Goal: Task Accomplishment & Management: Manage account settings

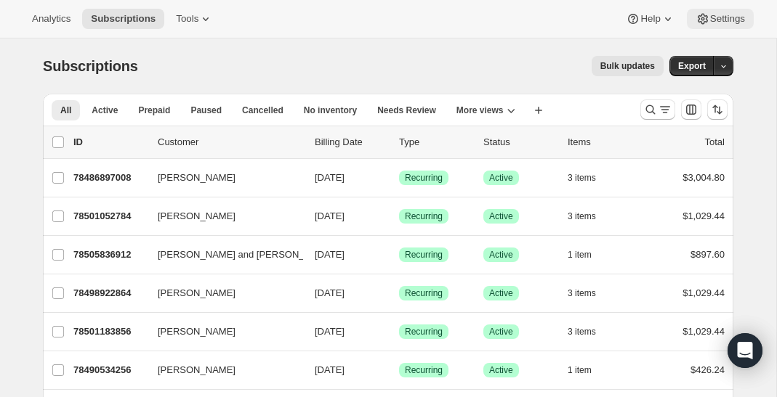
click at [705, 21] on icon at bounding box center [702, 19] width 15 height 15
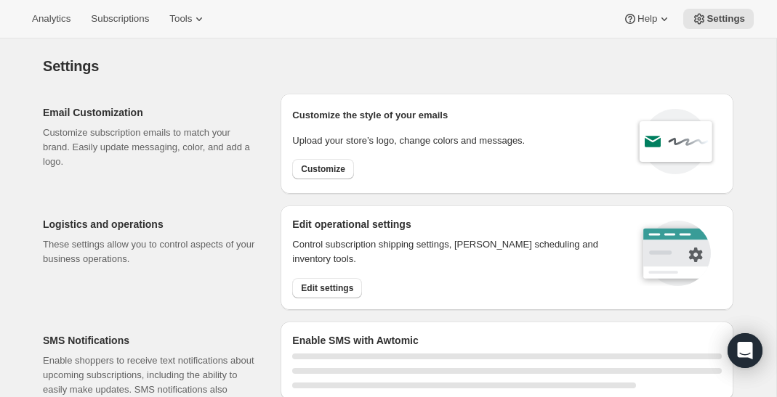
select select "22:00"
select select "09:00"
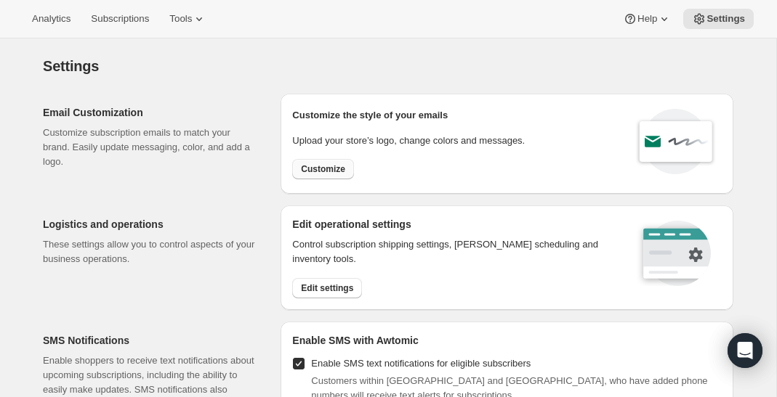
click at [334, 166] on span "Customize" at bounding box center [323, 169] width 44 height 12
select select "subscriptionMessage"
select select "5"
select select "15"
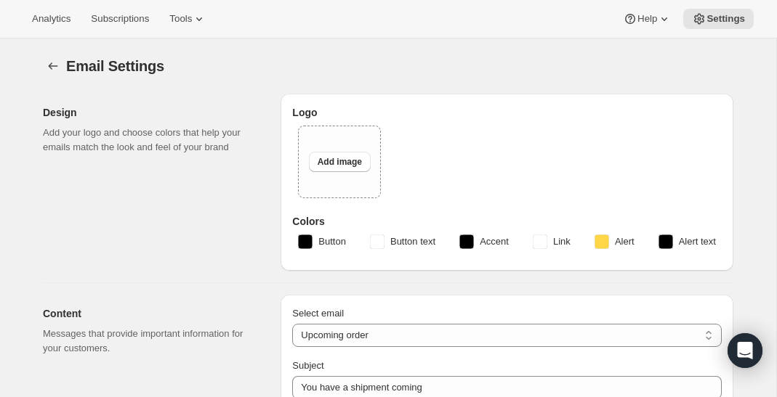
type input "You have a RARECAT shipment coming, time to take a look."
type textarea "Your next RARECAT membership shipment is almost ready. With just 14 days left, …"
select select "14"
type input "RARECAT Membership"
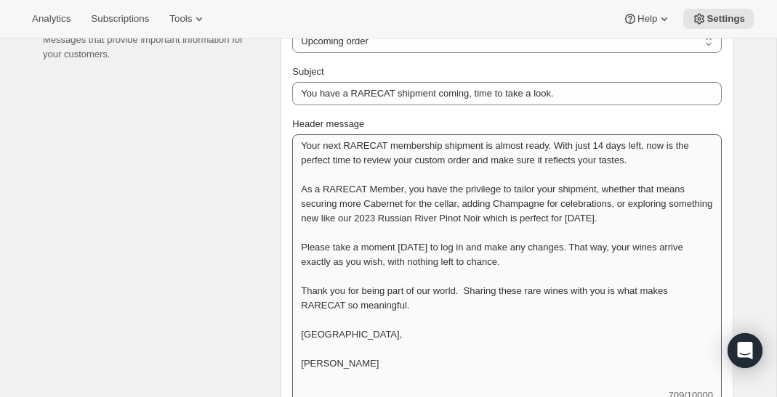
scroll to position [387, 0]
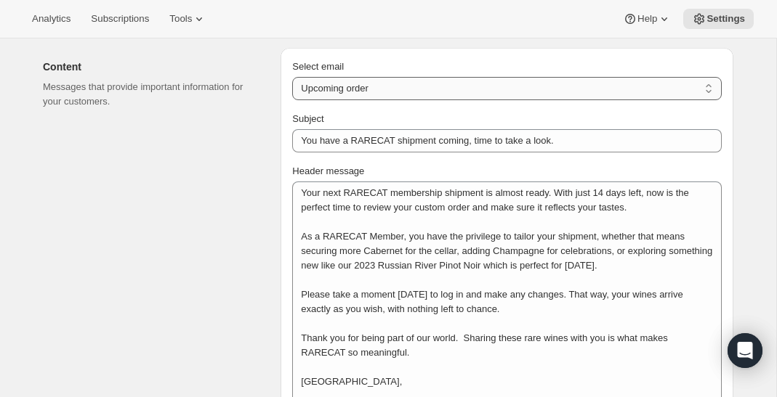
click at [370, 86] on select "New subscription Upcoming order Failed payment Delayed subscription (inventory …" at bounding box center [506, 88] width 429 height 23
select select "failedPaymentMessage"
click at [292, 77] on select "New subscription Upcoming order Failed payment Delayed subscription (inventory …" at bounding box center [506, 88] width 429 height 23
type input "A Quick Note About Your RARECAT Membership Payment"
type textarea "We noticed that your recent payment for your RARECAT membership did not go thro…"
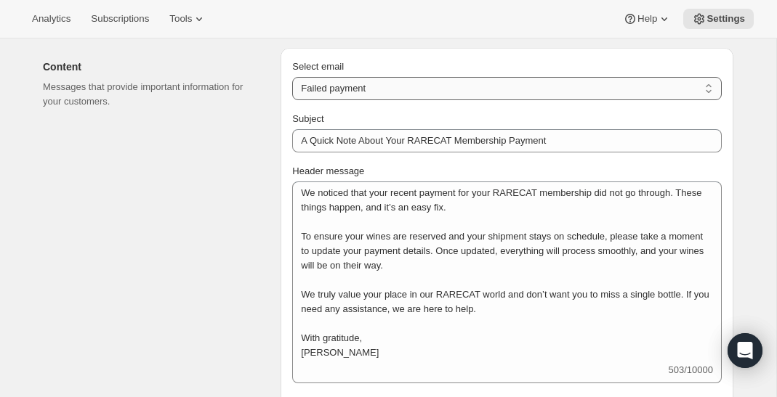
click at [373, 87] on select "New subscription Upcoming order Failed payment Delayed subscription (inventory …" at bounding box center [506, 88] width 429 height 23
select select "delayedMessage"
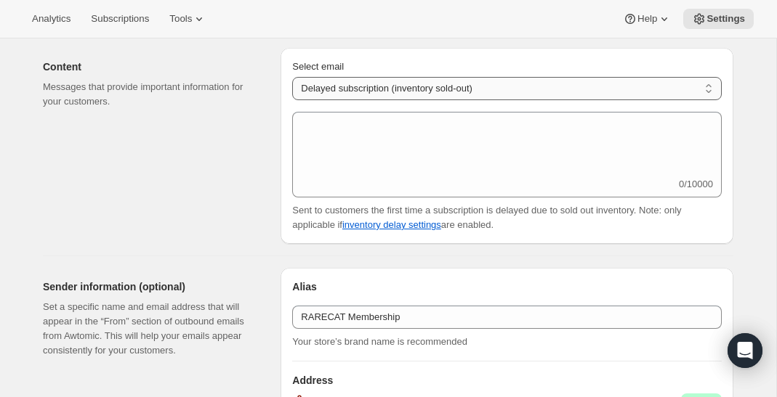
click at [373, 91] on select "New subscription Upcoming order Failed payment Delayed subscription (inventory …" at bounding box center [506, 88] width 429 height 23
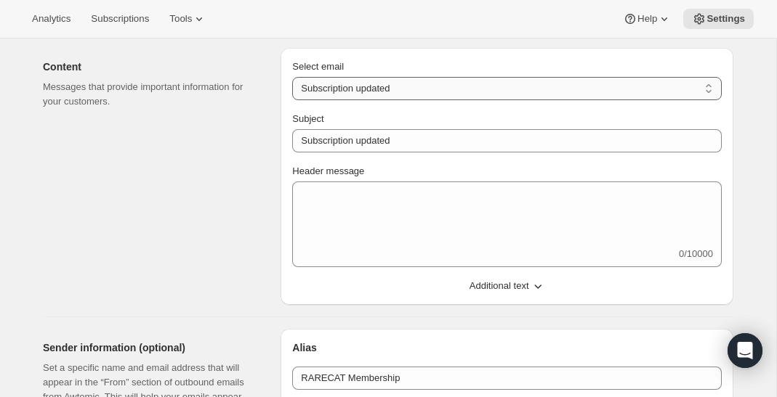
click at [378, 92] on select "New subscription Upcoming order Failed payment Delayed subscription (inventory …" at bounding box center [506, 88] width 429 height 23
select select "pausedMessage"
click at [292, 77] on select "New subscription Upcoming order Failed payment Delayed subscription (inventory …" at bounding box center [506, 88] width 429 height 23
type input "Subscription paused"
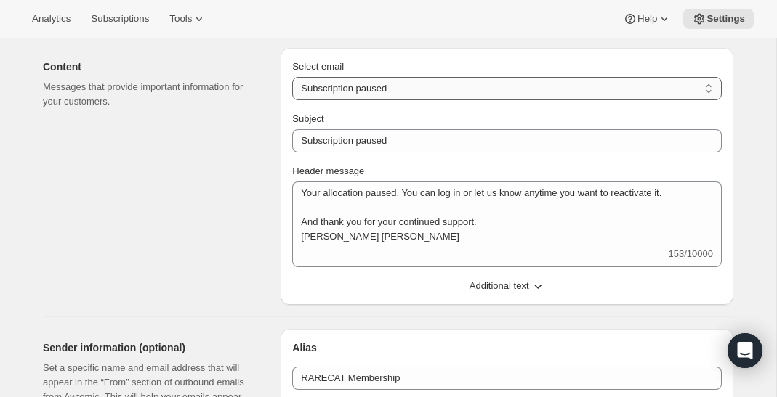
click at [381, 86] on select "New subscription Upcoming order Failed payment Delayed subscription (inventory …" at bounding box center [506, 88] width 429 height 23
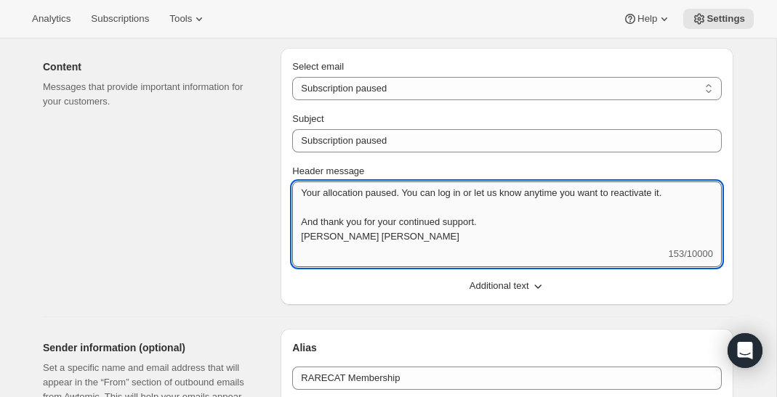
click at [493, 220] on textarea "Your allocation paused. You can log in or let us know anytime you want to react…" at bounding box center [506, 214] width 429 height 65
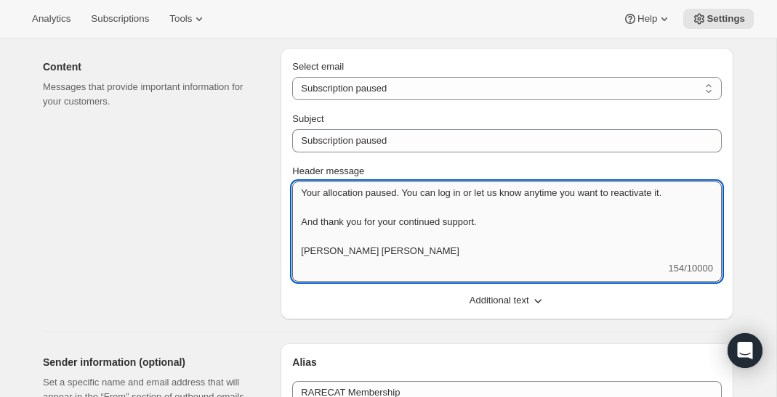
scroll to position [1, 0]
type textarea "Your allocation paused. You can log in or let us know anytime you want to react…"
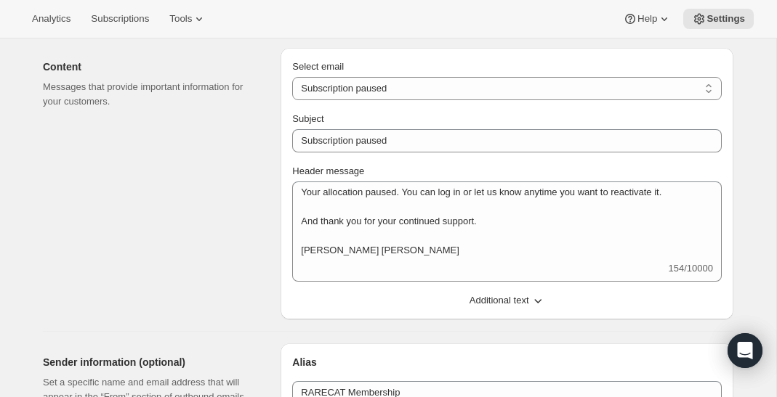
click at [241, 213] on div "Content Messages that provide important information for your customers." at bounding box center [156, 184] width 226 height 272
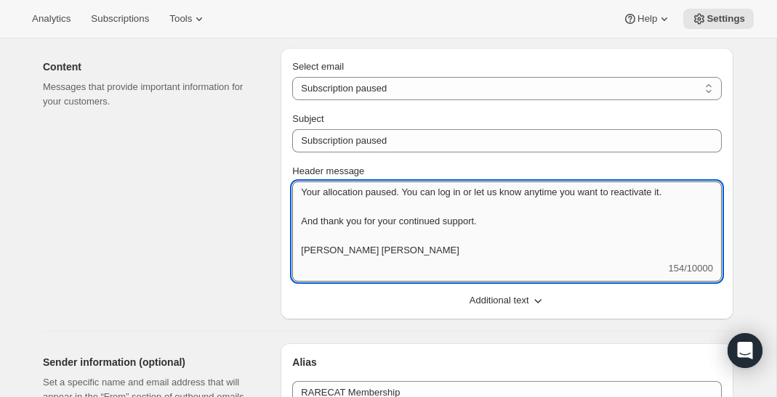
click at [378, 234] on textarea "Your allocation paused. You can log in or let us know anytime you want to react…" at bounding box center [506, 222] width 429 height 80
click at [425, 85] on select "New subscription Upcoming order Failed payment Delayed subscription (inventory …" at bounding box center [506, 88] width 429 height 23
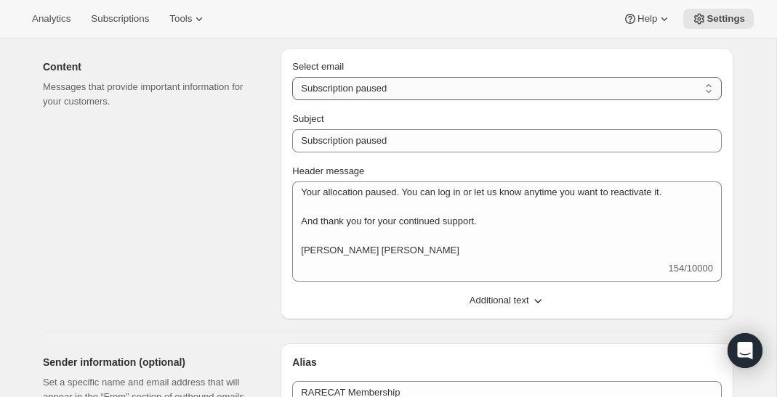
select select "cancelledMessage"
click at [292, 77] on select "New subscription Upcoming order Failed payment Delayed subscription (inventory …" at bounding box center [506, 88] width 429 height 23
type input "You’ll Always Have a Place at RARECAT"
type textarea "We’ve processed your request to cancel your RARECAT membership. While we’re sad…"
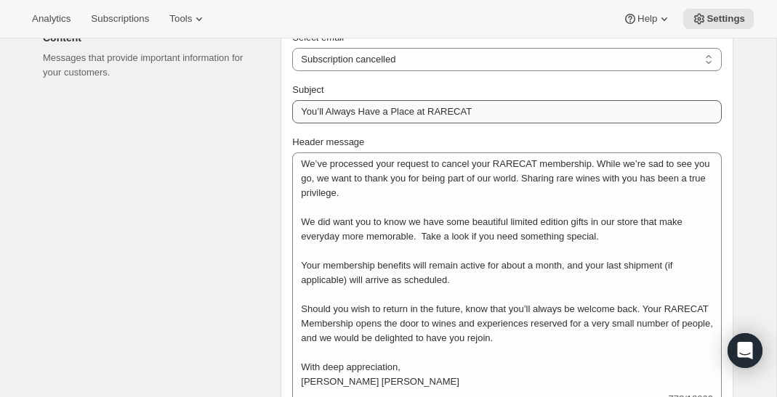
scroll to position [415, 0]
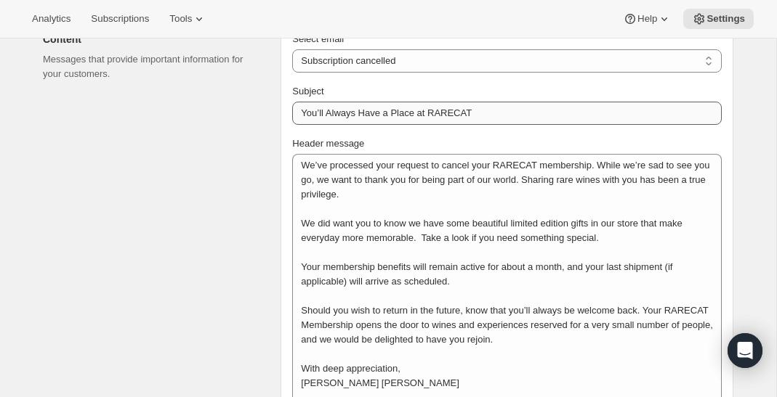
click at [431, 60] on select "New subscription Upcoming order Failed payment Delayed subscription (inventory …" at bounding box center [506, 60] width 429 height 23
select select "reactivatedMessage"
click at [292, 49] on select "New subscription Upcoming order Failed payment Delayed subscription (inventory …" at bounding box center [506, 60] width 429 height 23
type input "Subscription updated"
type textarea "Welcome back! We're excited to continue your subscription."
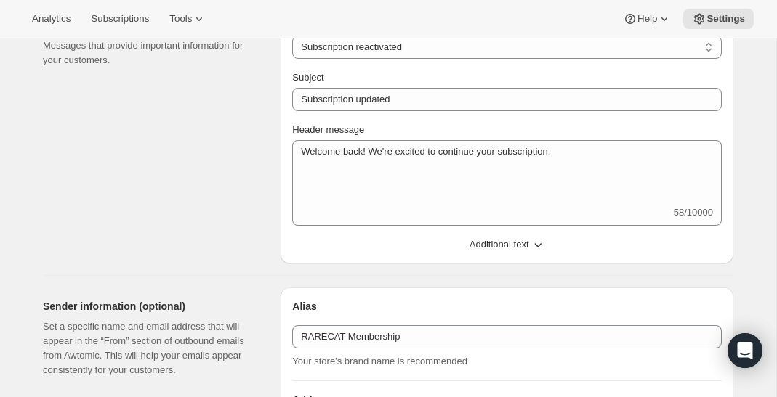
scroll to position [421, 0]
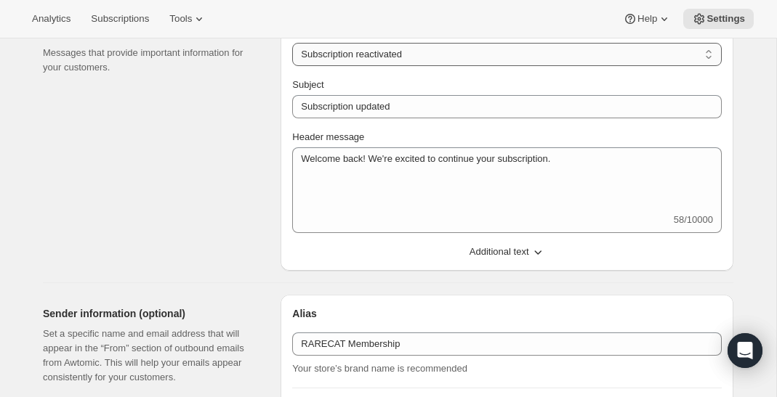
click at [432, 54] on select "New subscription Upcoming order Failed payment Delayed subscription (inventory …" at bounding box center [506, 54] width 429 height 23
select select "giftedMessage"
click at [292, 43] on select "New subscription Upcoming order Failed payment Delayed subscription (inventory …" at bounding box center [506, 54] width 429 height 23
type input "You have been gifted a subscription"
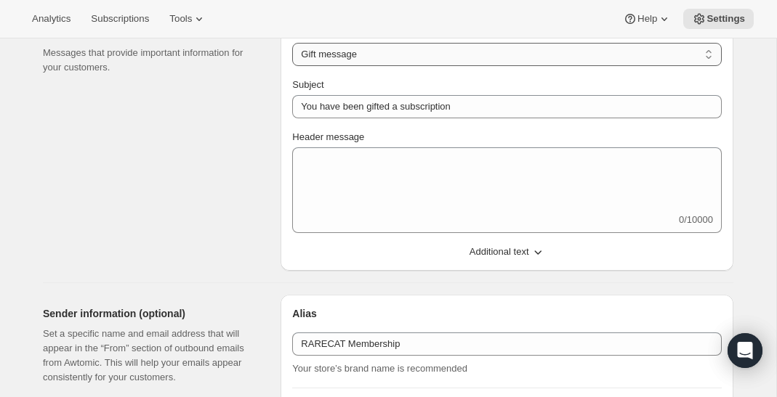
click at [429, 60] on select "New subscription Upcoming order Failed payment Delayed subscription (inventory …" at bounding box center [506, 54] width 429 height 23
select select "welcomeMessage"
click at [292, 43] on select "New subscription Upcoming order Failed payment Delayed subscription (inventory …" at bounding box center [506, 54] width 429 height 23
type input "Welcome to RARECAT"
type textarea "Welcome to RARECAT. We are so delighted you’ve joined our world. Membership is …"
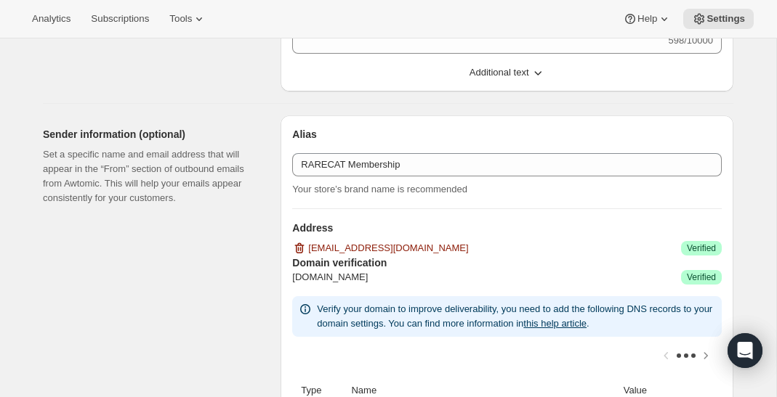
scroll to position [777, 0]
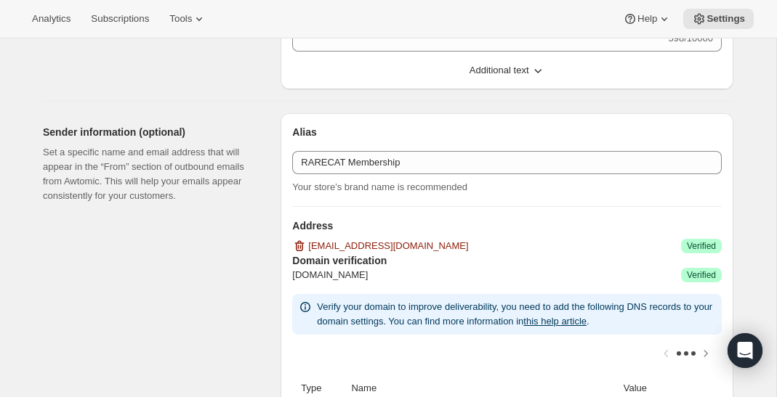
click at [477, 77] on button "Additional text" at bounding box center [506, 70] width 447 height 23
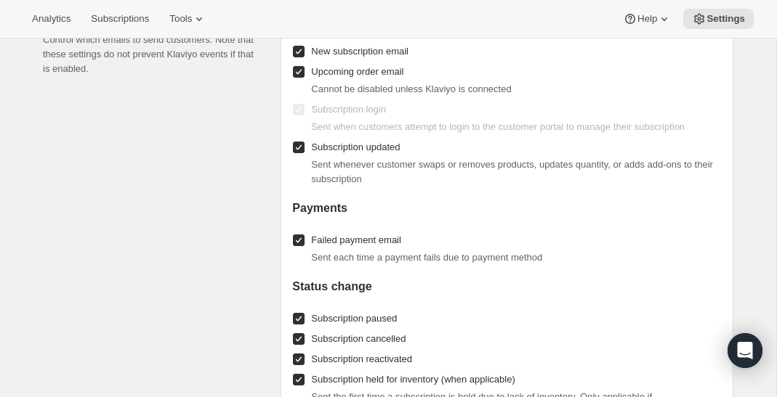
scroll to position [1690, 0]
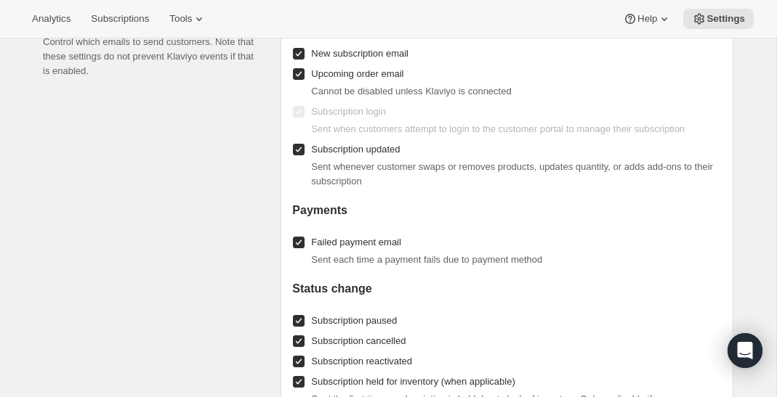
click at [378, 144] on span "Subscription updated" at bounding box center [355, 149] width 89 height 11
click at [304, 144] on input "Subscription updated" at bounding box center [299, 150] width 12 height 12
checkbox input "false"
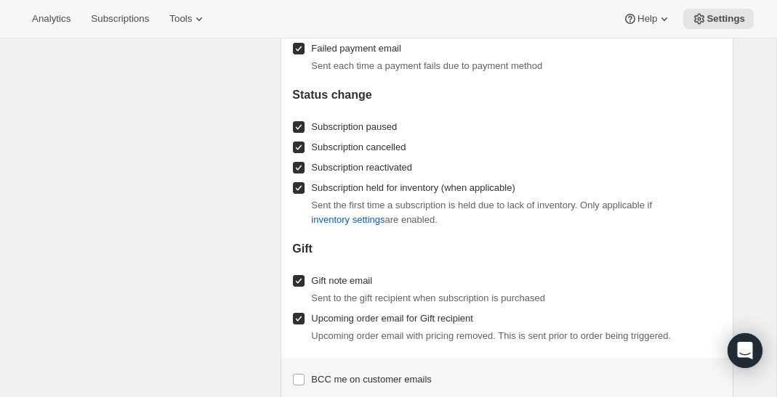
scroll to position [1877, 0]
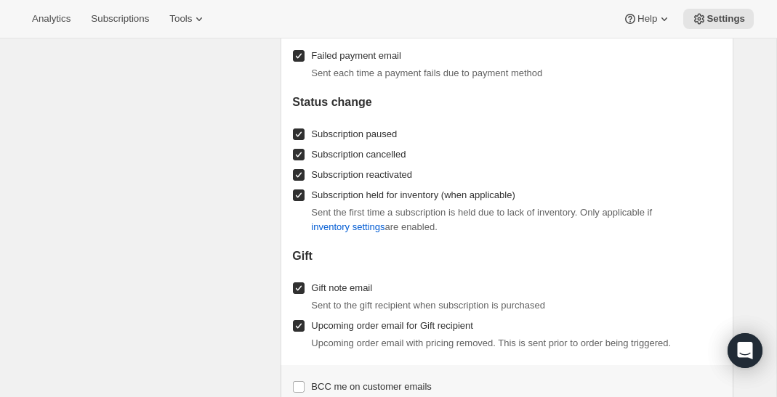
click at [376, 134] on span "Subscription paused" at bounding box center [354, 134] width 86 height 11
click at [304, 134] on input "Subscription paused" at bounding box center [299, 135] width 12 height 12
checkbox input "false"
click at [376, 153] on span "Subscription cancelled" at bounding box center [358, 154] width 94 height 11
click at [304, 153] on input "Subscription cancelled" at bounding box center [299, 155] width 12 height 12
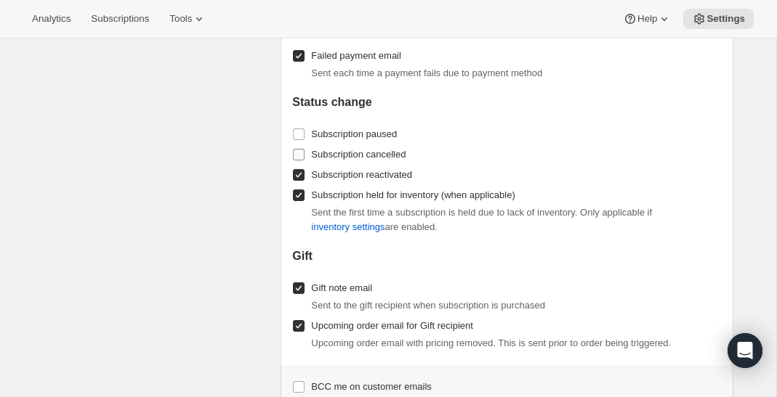
checkbox input "false"
click at [376, 169] on span "Subscription reactivated" at bounding box center [361, 174] width 101 height 11
click at [304, 169] on input "Subscription reactivated" at bounding box center [299, 175] width 12 height 12
checkbox input "false"
click at [373, 190] on span "Subscription held for inventory (when applicable)" at bounding box center [412, 195] width 203 height 11
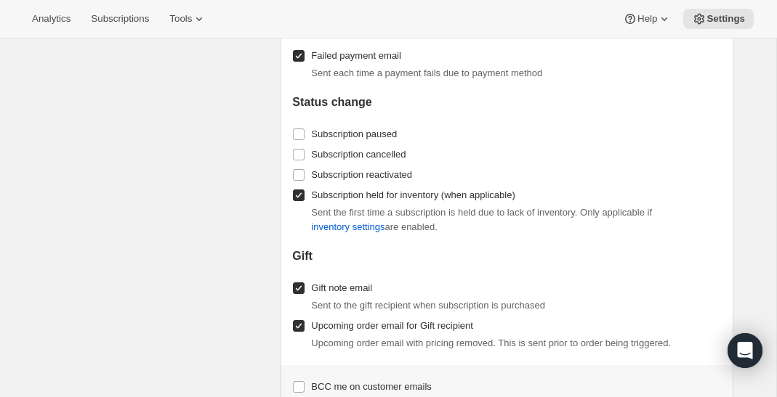
click at [304, 190] on input "Subscription held for inventory (when applicable)" at bounding box center [299, 196] width 12 height 12
checkbox input "false"
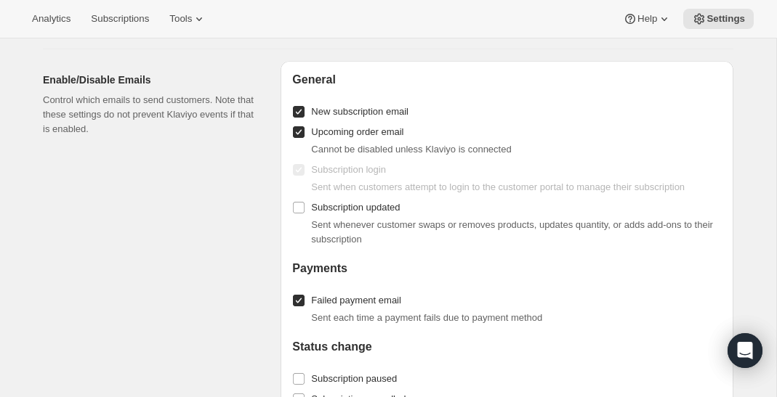
scroll to position [1628, 0]
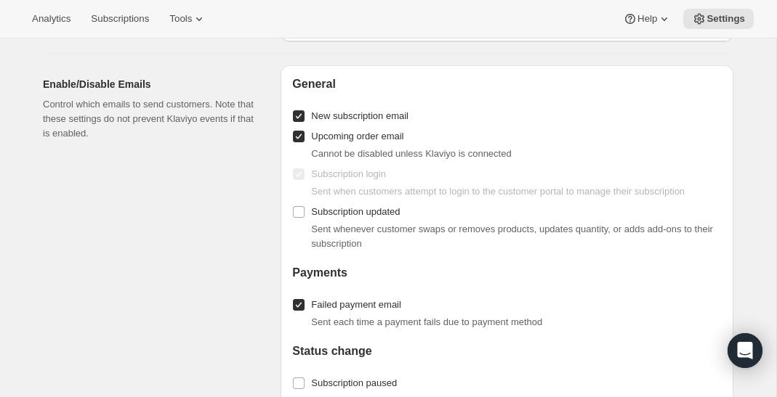
click at [378, 137] on span "Upcoming order email" at bounding box center [357, 136] width 92 height 11
click at [304, 137] on input "Upcoming order email" at bounding box center [299, 137] width 12 height 12
click at [373, 131] on span "Upcoming order email" at bounding box center [357, 136] width 92 height 11
click at [304, 131] on input "Upcoming order email" at bounding box center [299, 137] width 12 height 12
checkbox input "true"
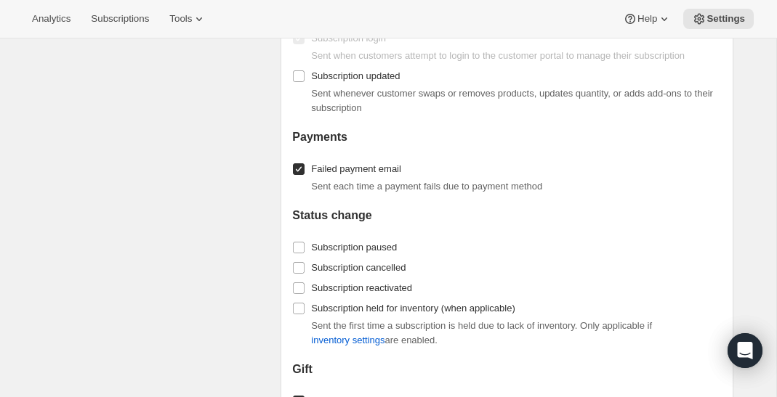
scroll to position [1766, 0]
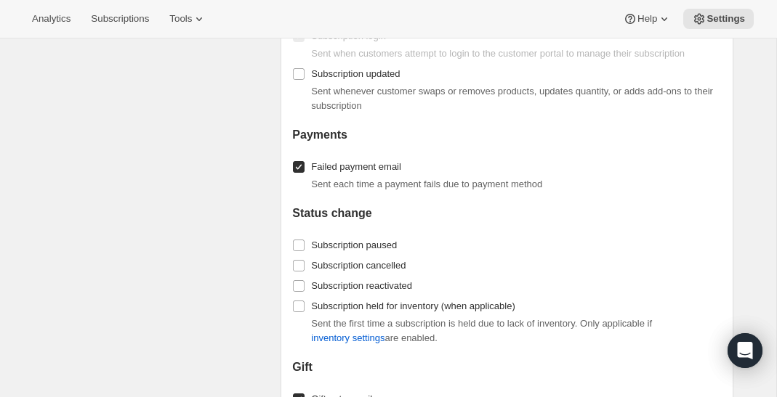
click at [263, 254] on div "Enable/Disable Emails Control which emails to send customers. Note that these s…" at bounding box center [156, 258] width 226 height 663
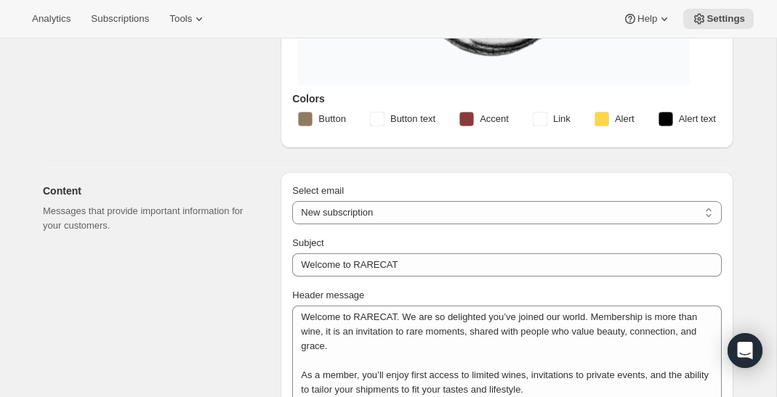
scroll to position [264, 0]
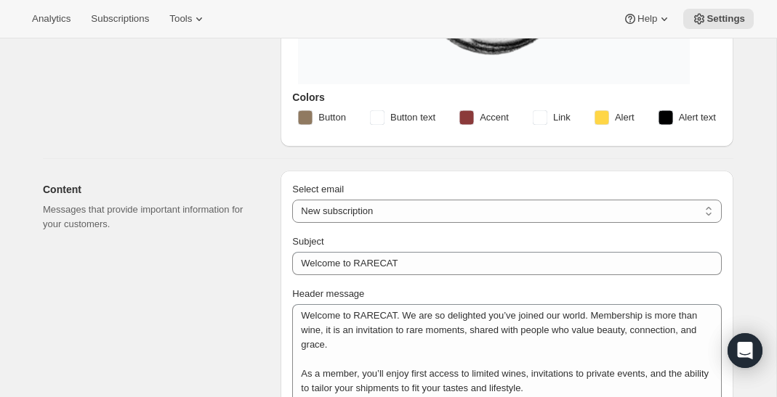
click at [468, 113] on rect "button" at bounding box center [466, 117] width 15 height 15
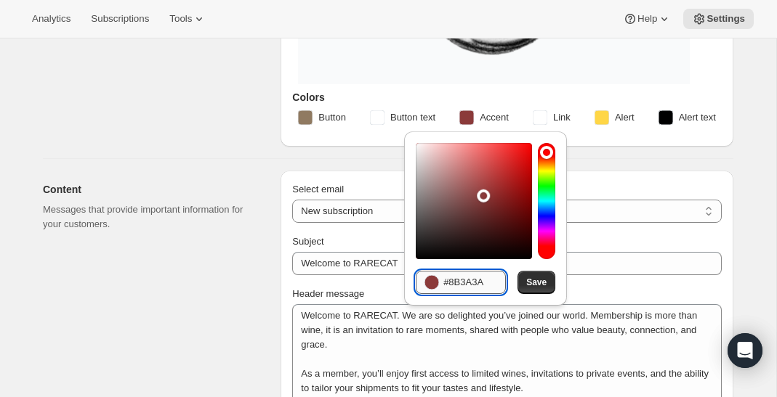
click at [459, 280] on input "#8B3A3A" at bounding box center [474, 282] width 62 height 23
paste input "5e5858"
type input "#5e5858"
click at [530, 285] on span "Save" at bounding box center [536, 283] width 20 height 12
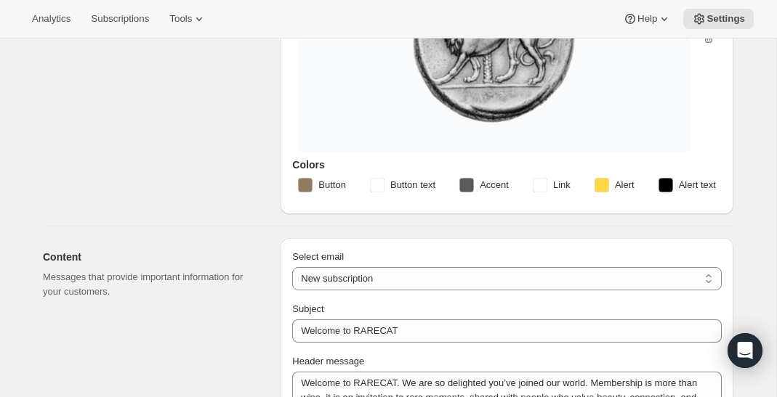
scroll to position [195, 0]
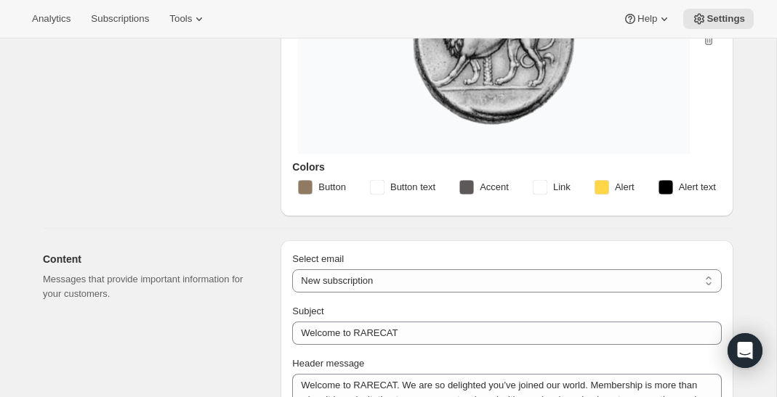
click at [689, 192] on span "Alert text" at bounding box center [697, 187] width 37 height 15
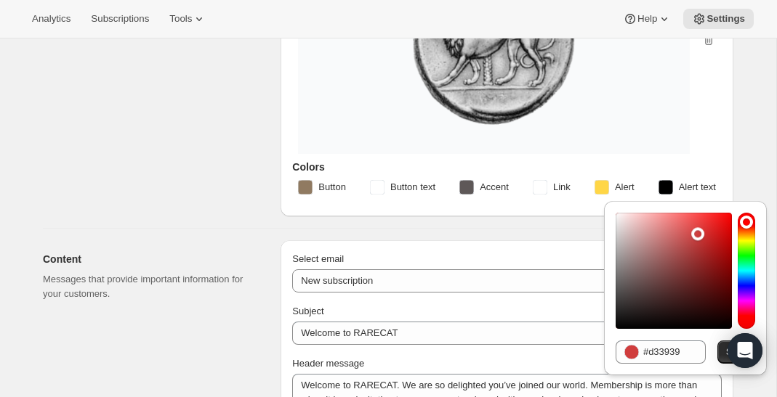
type input "#d33737"
drag, startPoint x: 620, startPoint y: 322, endPoint x: 701, endPoint y: 232, distance: 120.8
click at [701, 232] on div at bounding box center [673, 271] width 116 height 116
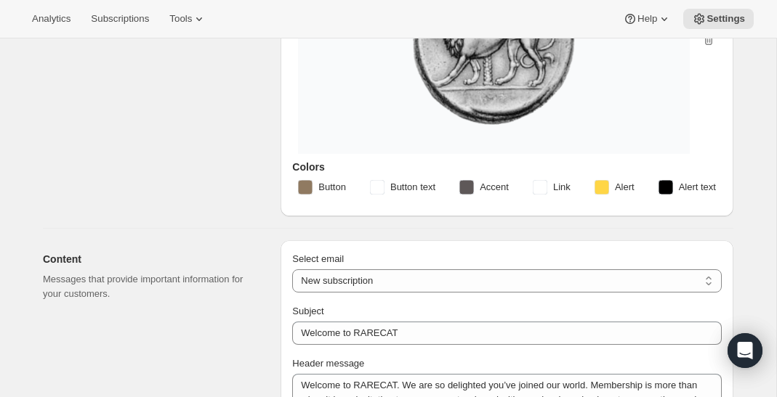
click at [679, 174] on div "Button Button text Accent Link Alert Alert text" at bounding box center [506, 189] width 429 height 31
click at [679, 180] on span "Alert text" at bounding box center [697, 187] width 37 height 15
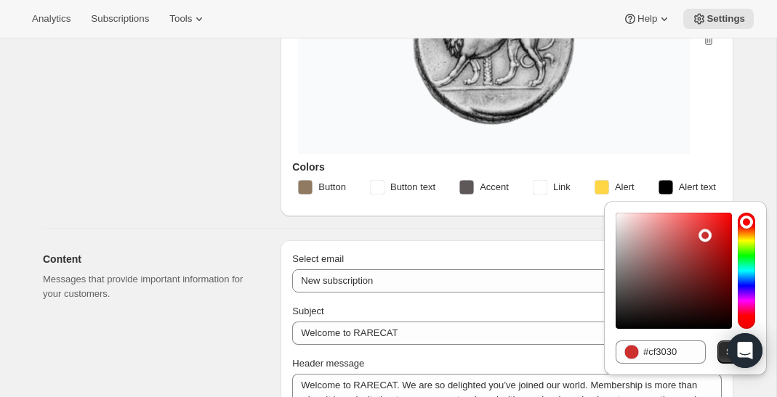
drag, startPoint x: 694, startPoint y: 231, endPoint x: 704, endPoint y: 232, distance: 10.2
click at [704, 233] on div at bounding box center [673, 271] width 116 height 116
type input "#d23232"
click at [719, 341] on button "Save" at bounding box center [736, 352] width 38 height 23
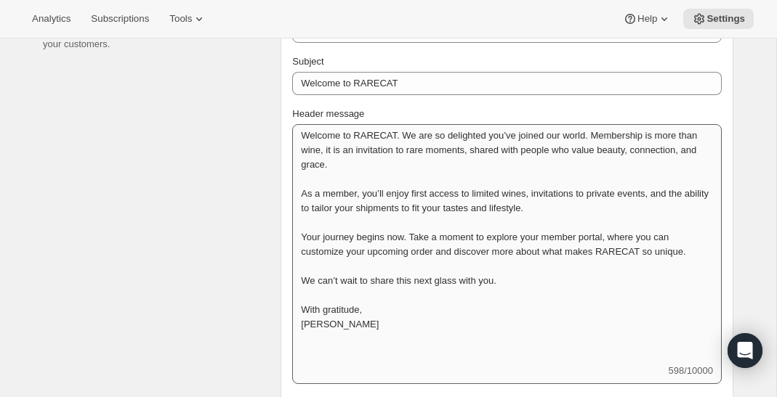
scroll to position [587, 0]
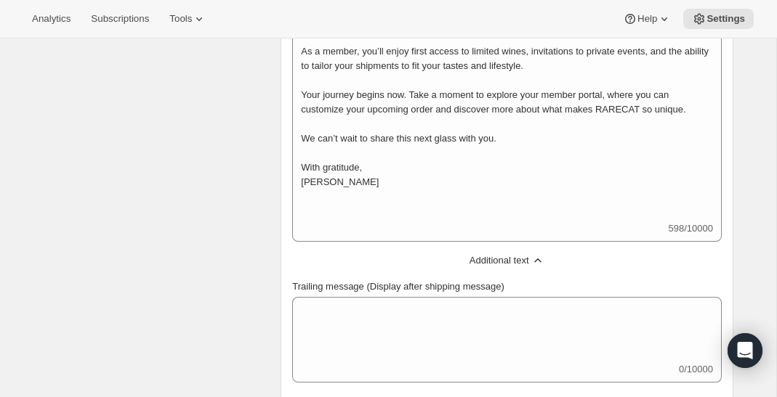
click at [495, 256] on span "Additional text" at bounding box center [499, 261] width 60 height 15
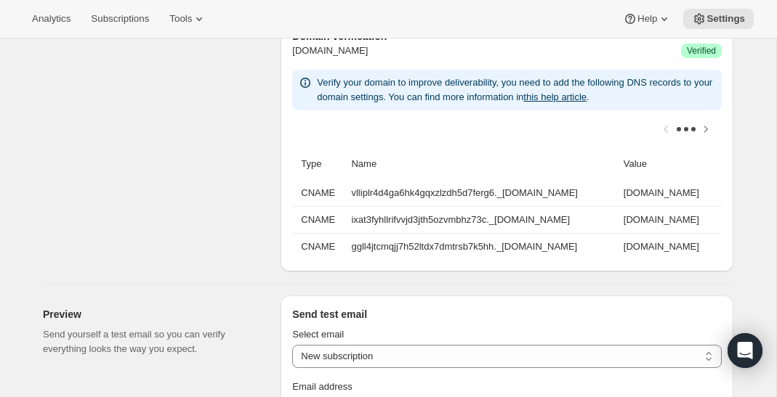
scroll to position [785, 0]
